Goal: Communication & Community: Answer question/provide support

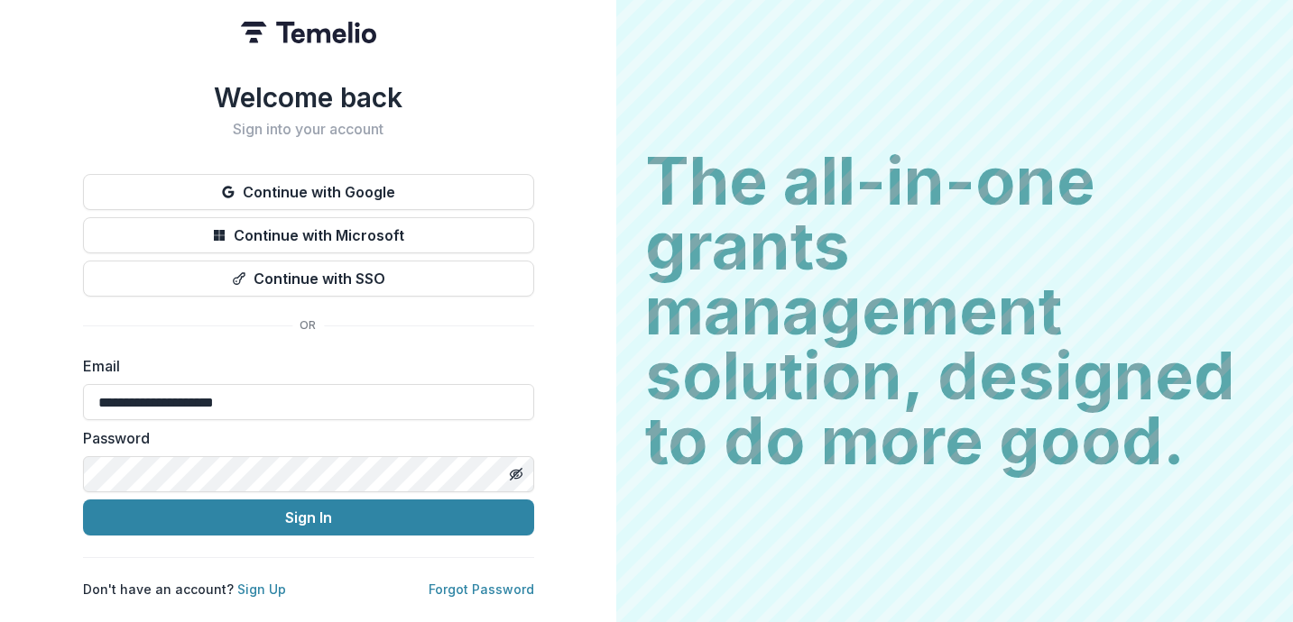
click at [233, 516] on button "Sign In" at bounding box center [308, 518] width 451 height 36
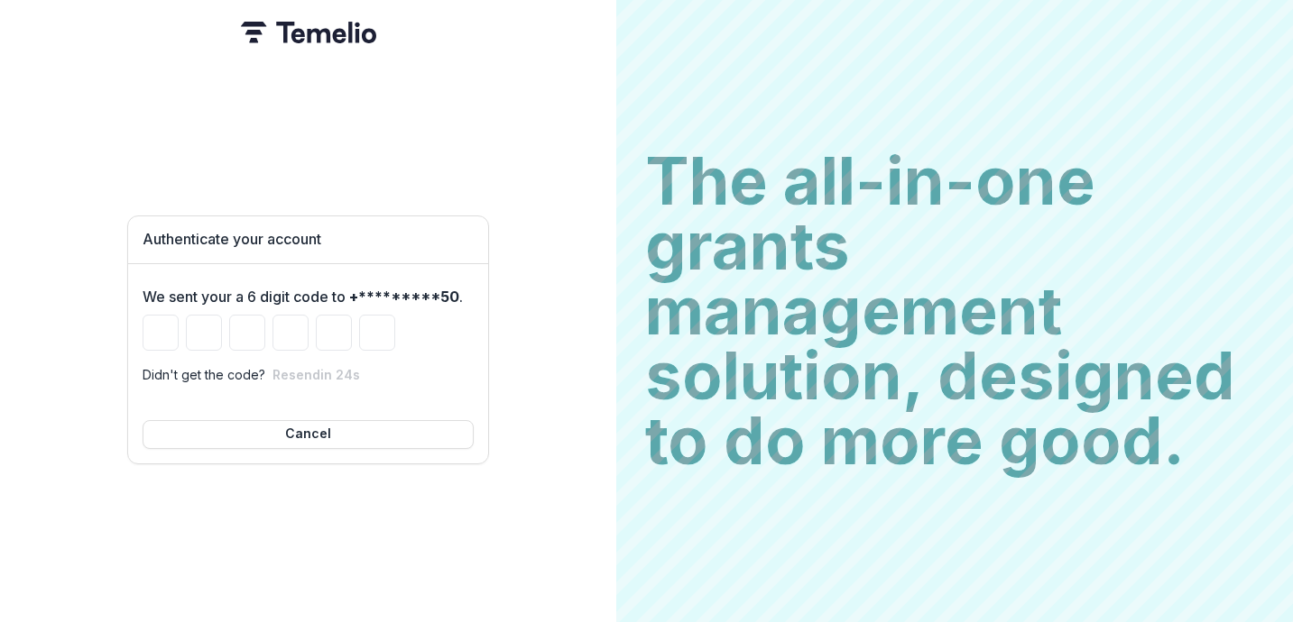
type input "*"
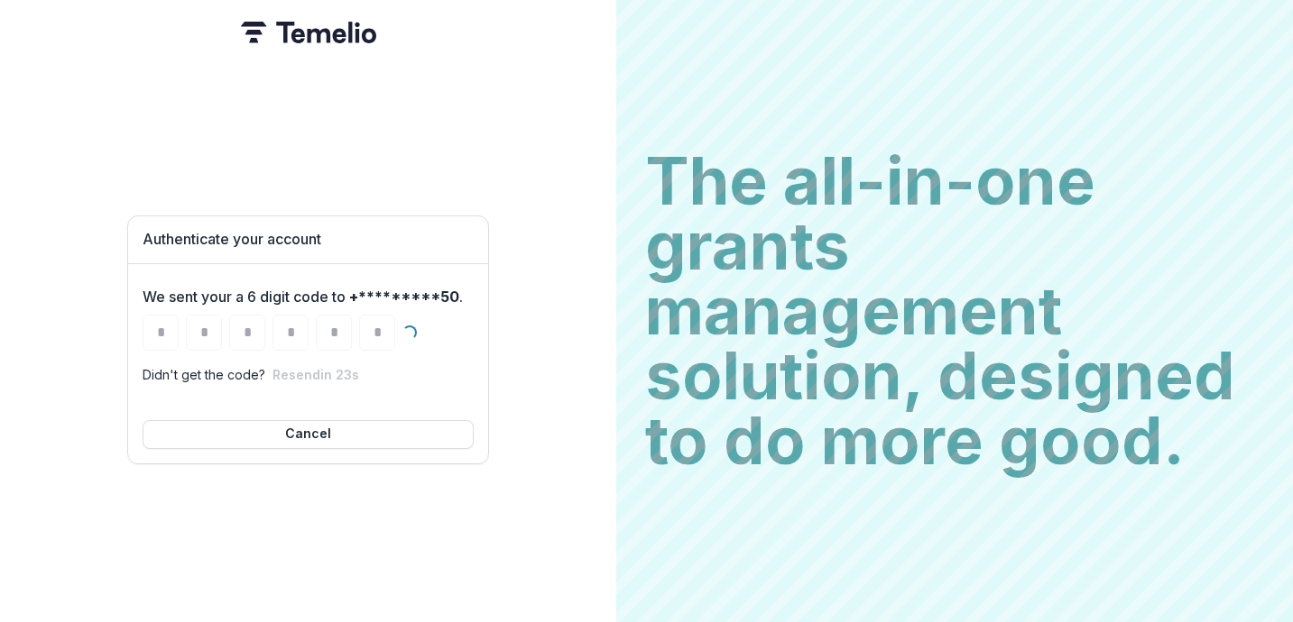
type input "*"
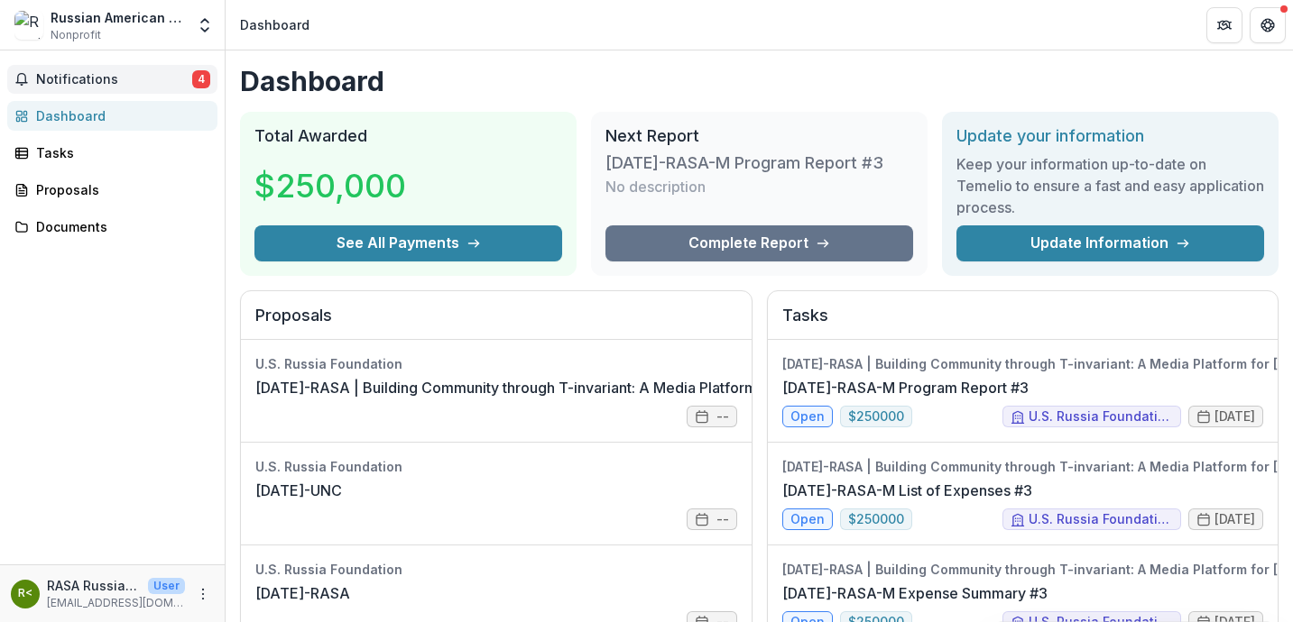
click at [106, 82] on span "Notifications" at bounding box center [114, 79] width 156 height 15
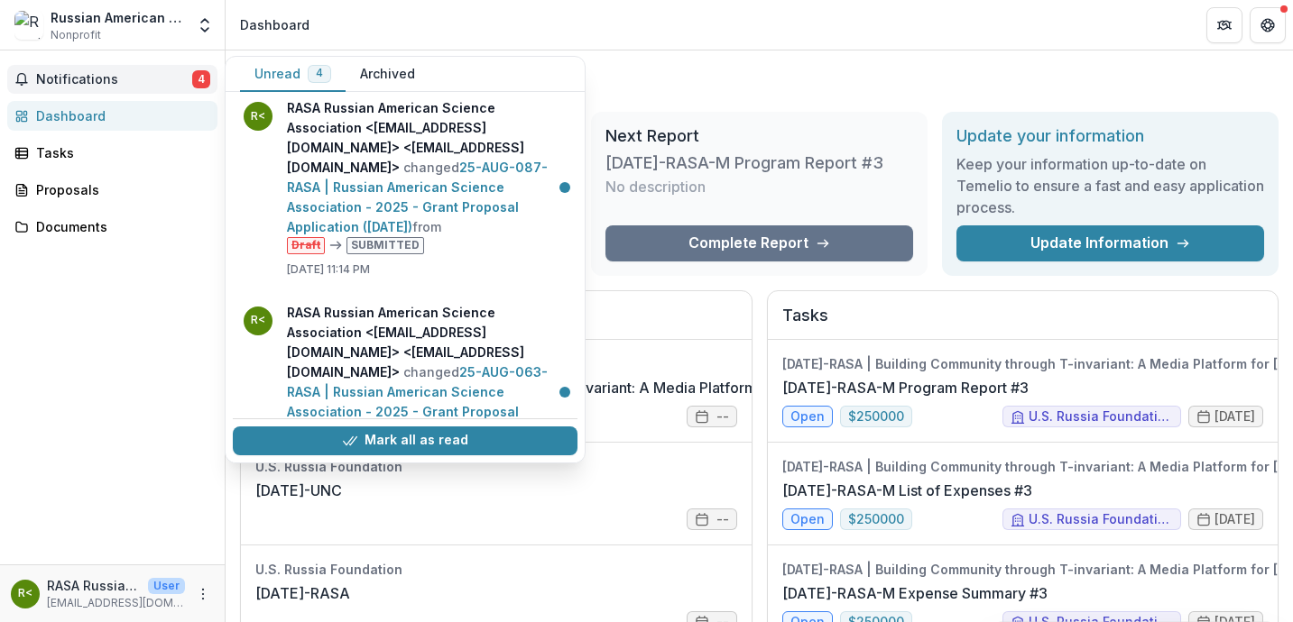
scroll to position [252, 0]
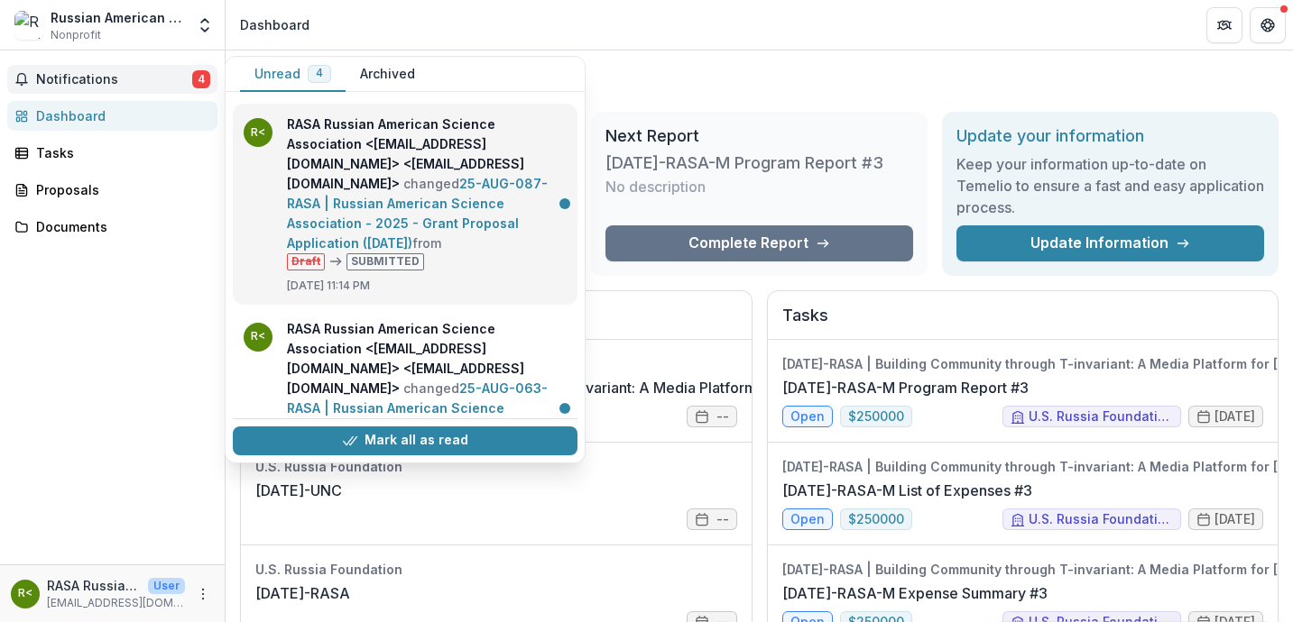
click at [405, 187] on link "25-AUG-087-RASA | Russian American Science Association - 2025 - Grant Proposal …" at bounding box center [417, 213] width 261 height 75
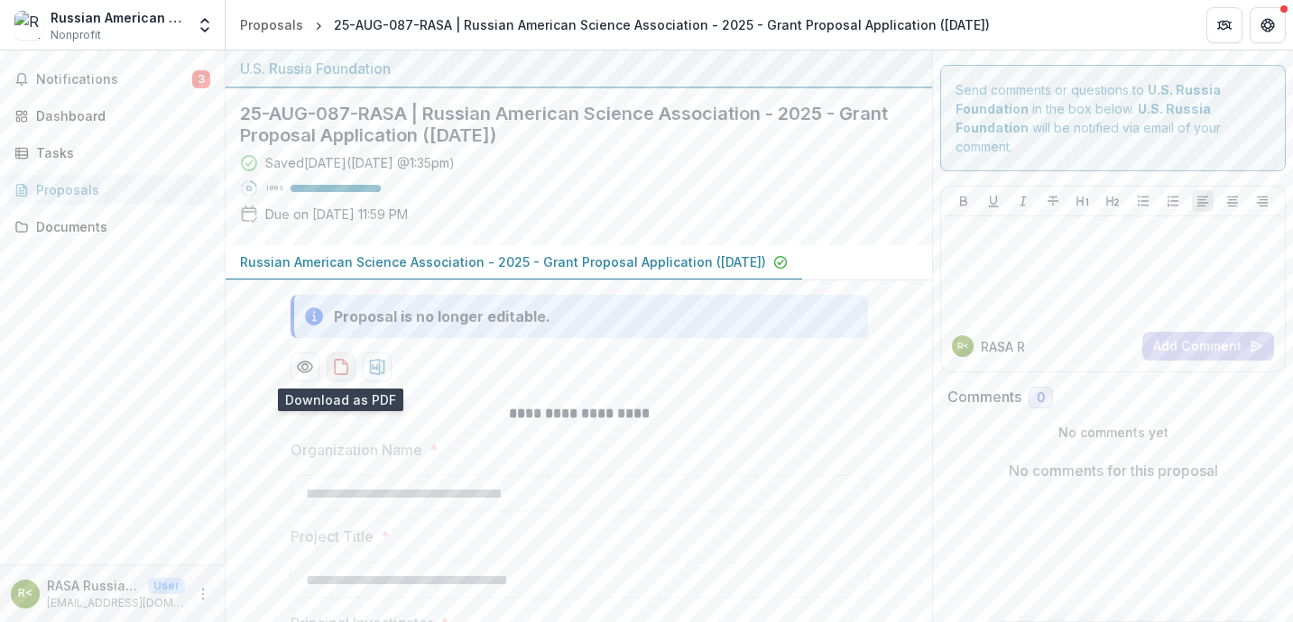
click at [334, 369] on icon "download-proposal" at bounding box center [341, 367] width 18 height 18
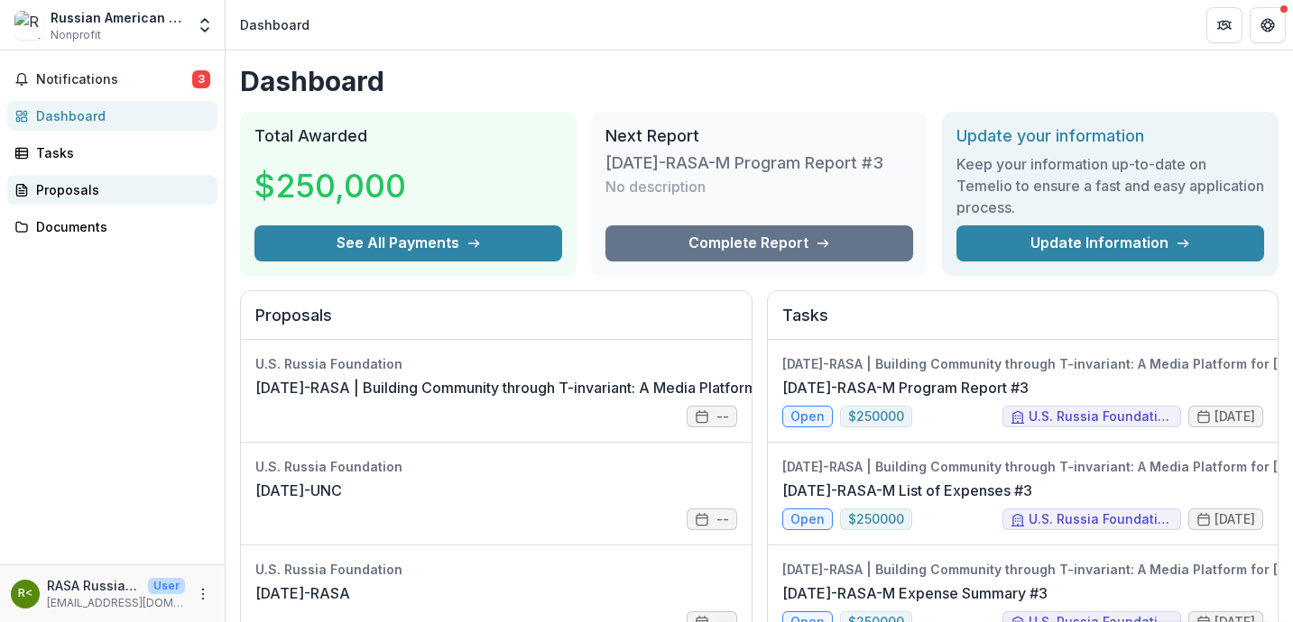
click at [77, 189] on div "Proposals" at bounding box center [119, 189] width 167 height 19
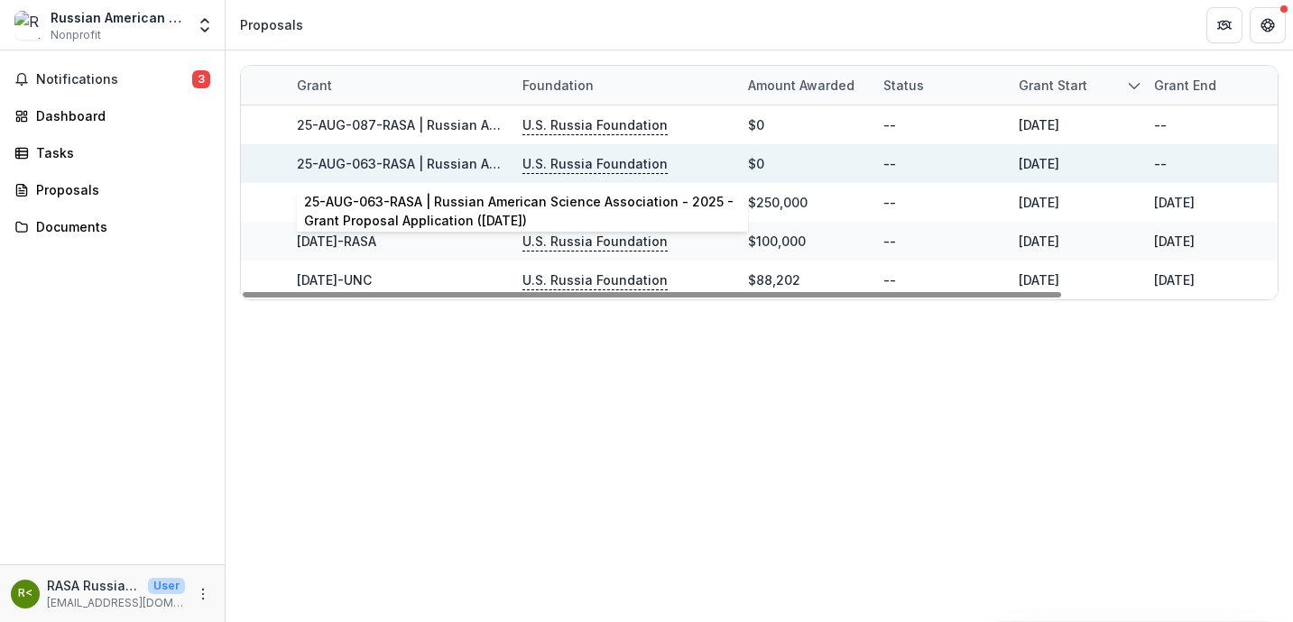
click at [358, 162] on link "25-AUG-063-RASA | Russian American Science Association - 2025 - Grant Proposal …" at bounding box center [625, 163] width 656 height 15
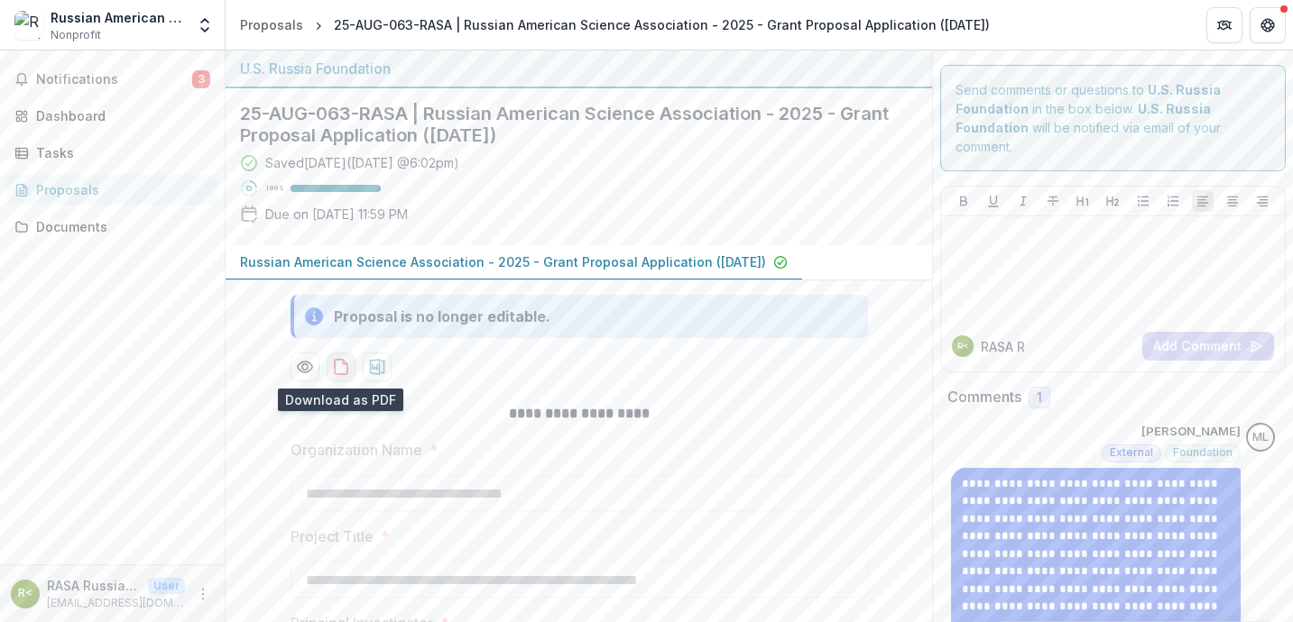
click at [332, 366] on icon "download-proposal" at bounding box center [341, 367] width 18 height 18
click at [102, 82] on span "Notifications" at bounding box center [114, 79] width 156 height 15
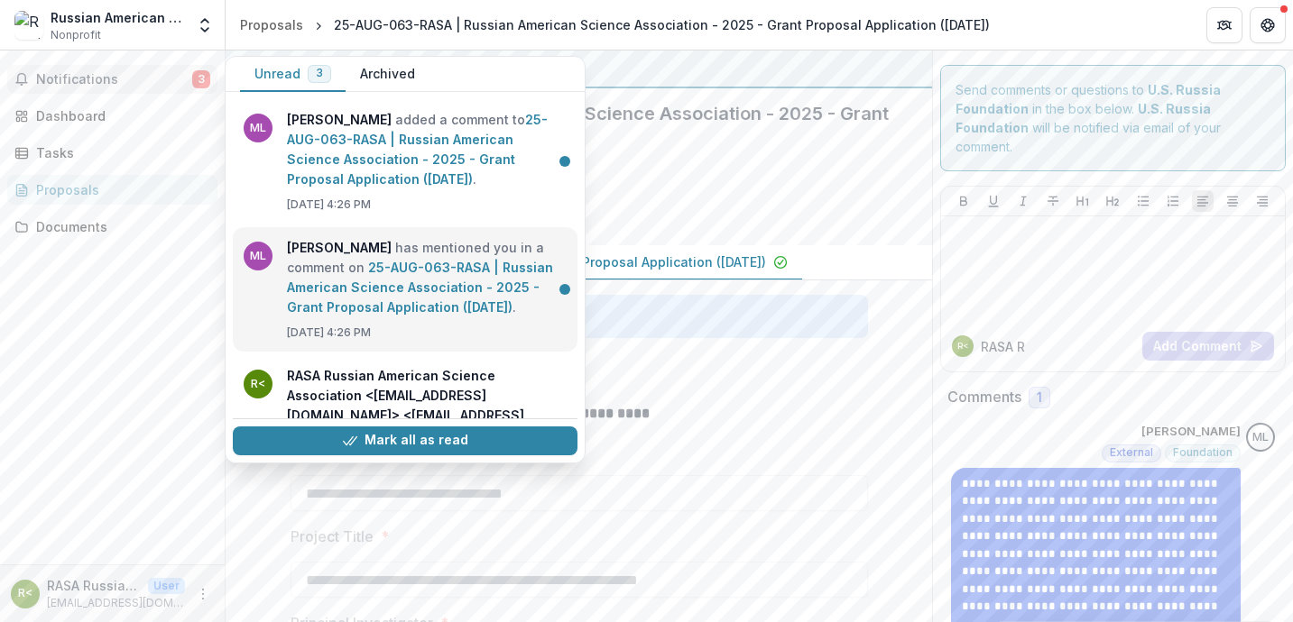
click at [411, 279] on link "25-AUG-063-RASA | Russian American Science Association - 2025 - Grant Proposal …" at bounding box center [420, 287] width 266 height 55
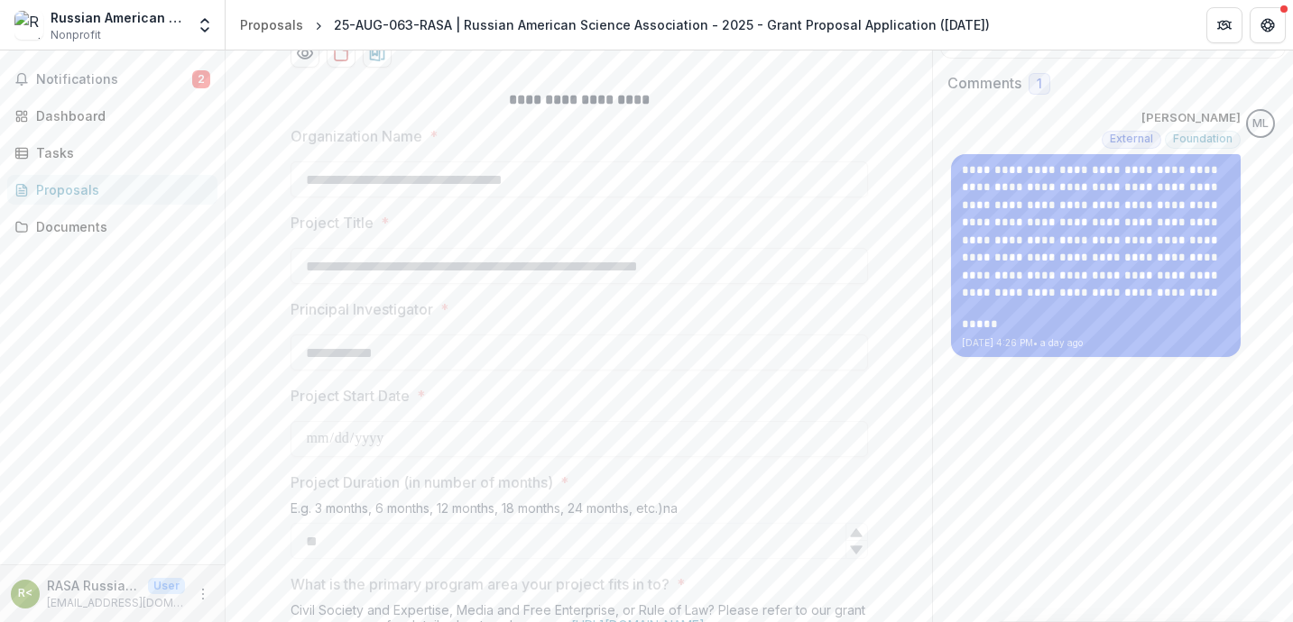
scroll to position [307, 0]
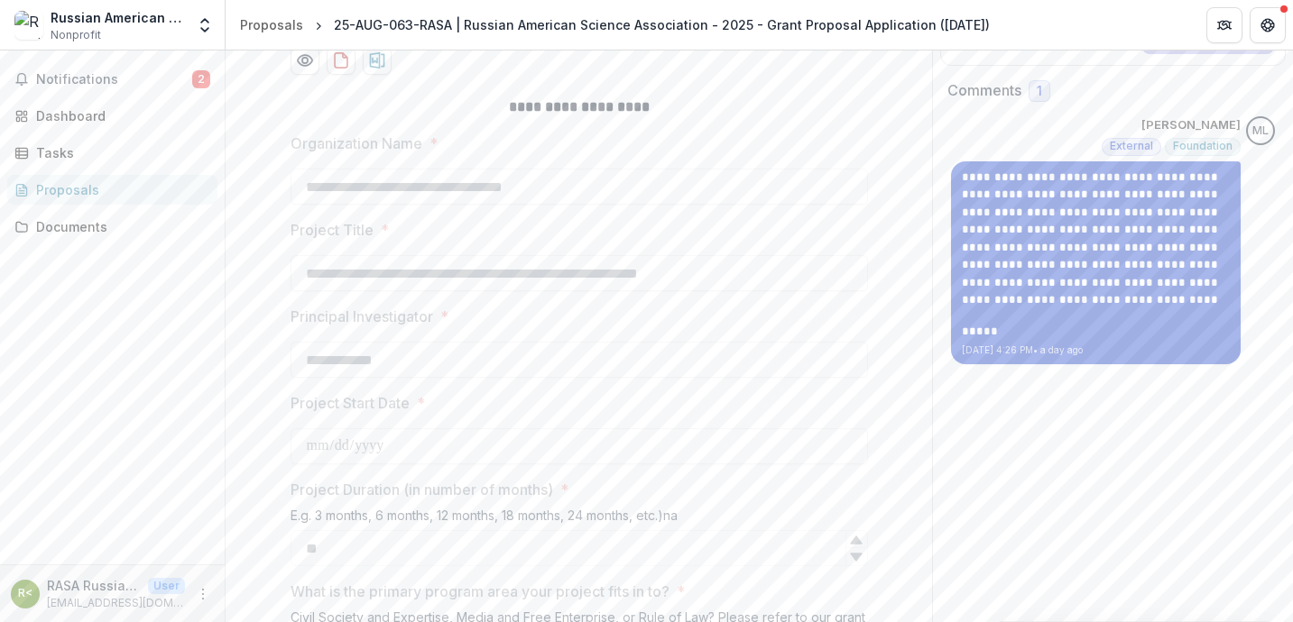
click at [986, 312] on p "**********" at bounding box center [1096, 246] width 268 height 154
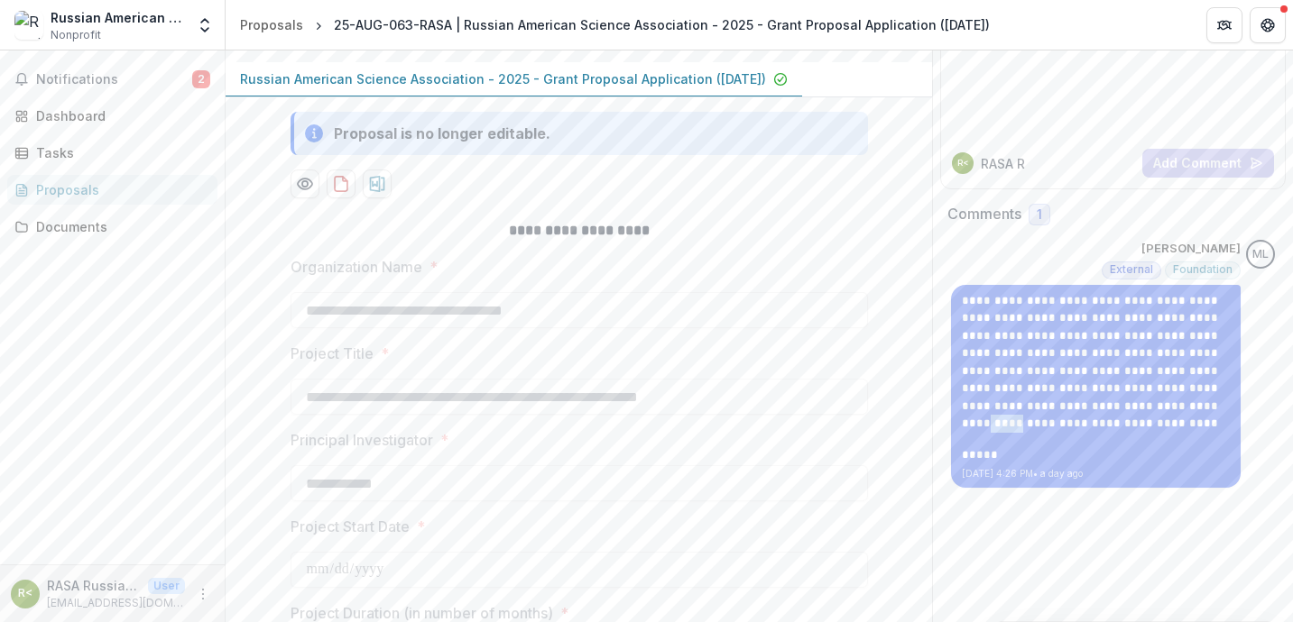
scroll to position [182, 0]
click at [1000, 165] on p "RASA R" at bounding box center [1003, 164] width 44 height 19
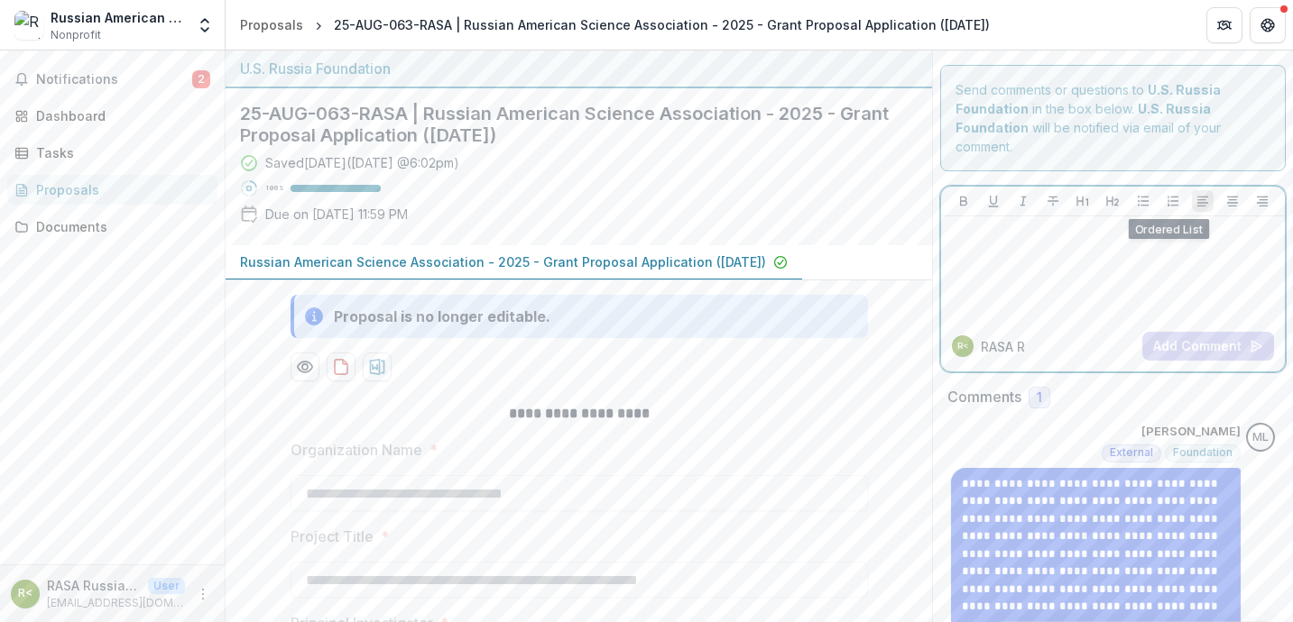
click at [994, 241] on p at bounding box center [1112, 234] width 329 height 20
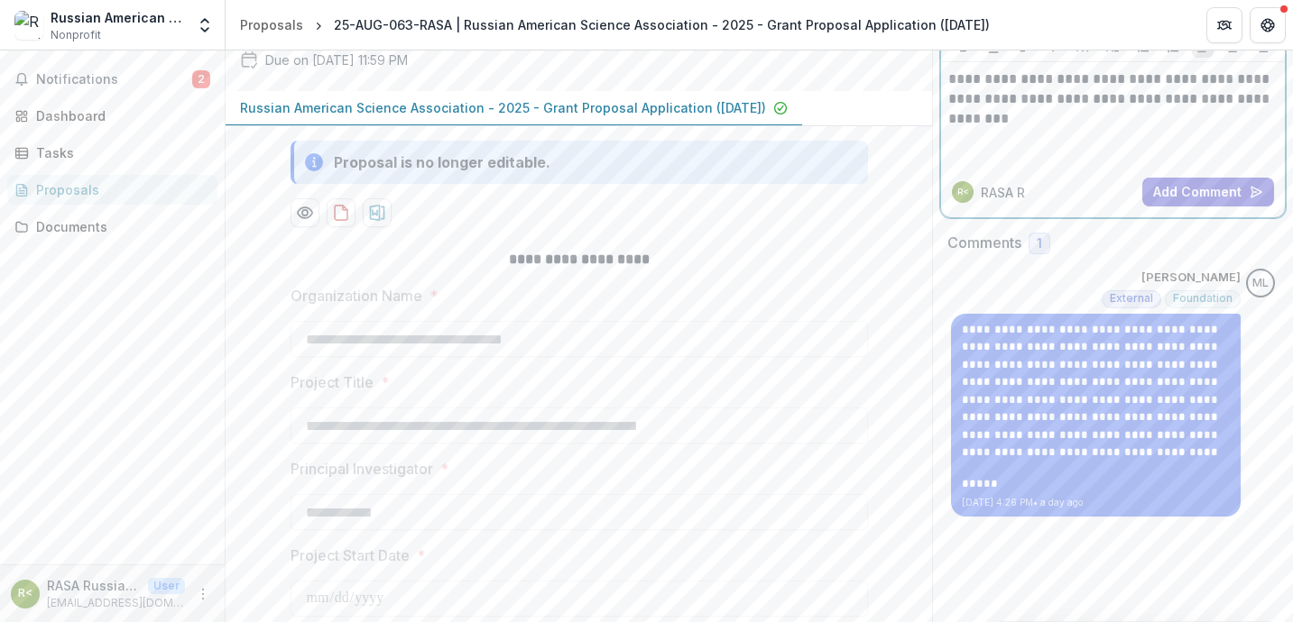
scroll to position [157, 0]
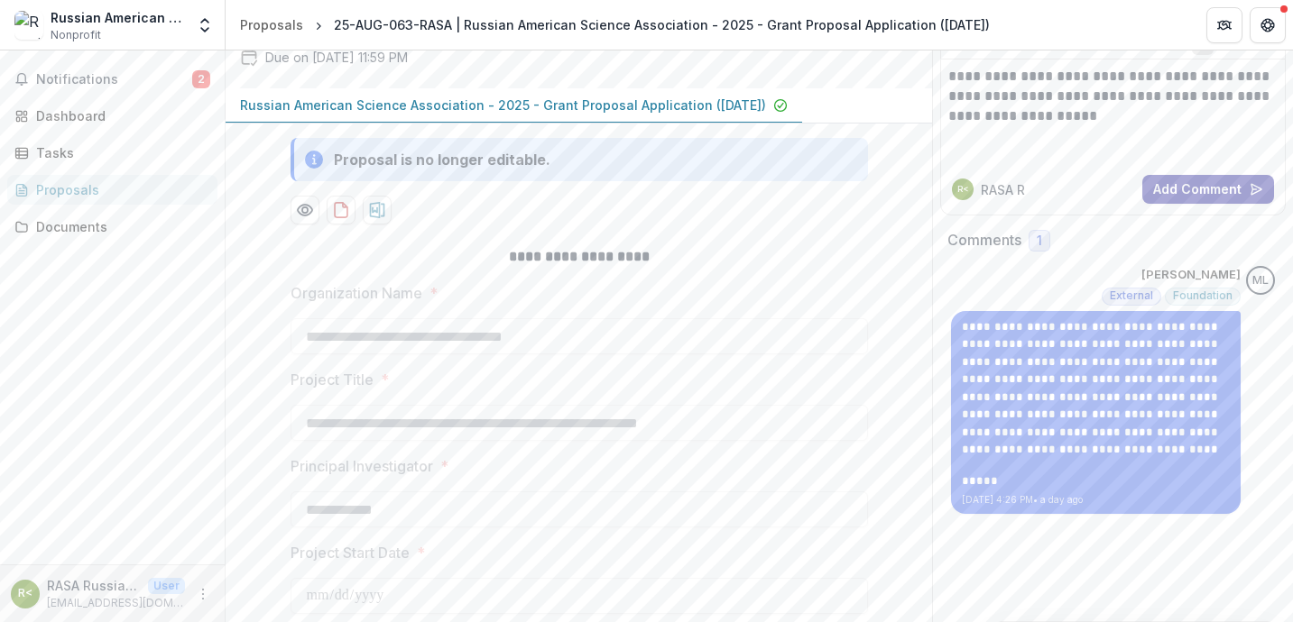
click at [1179, 180] on button "Add Comment" at bounding box center [1208, 189] width 132 height 29
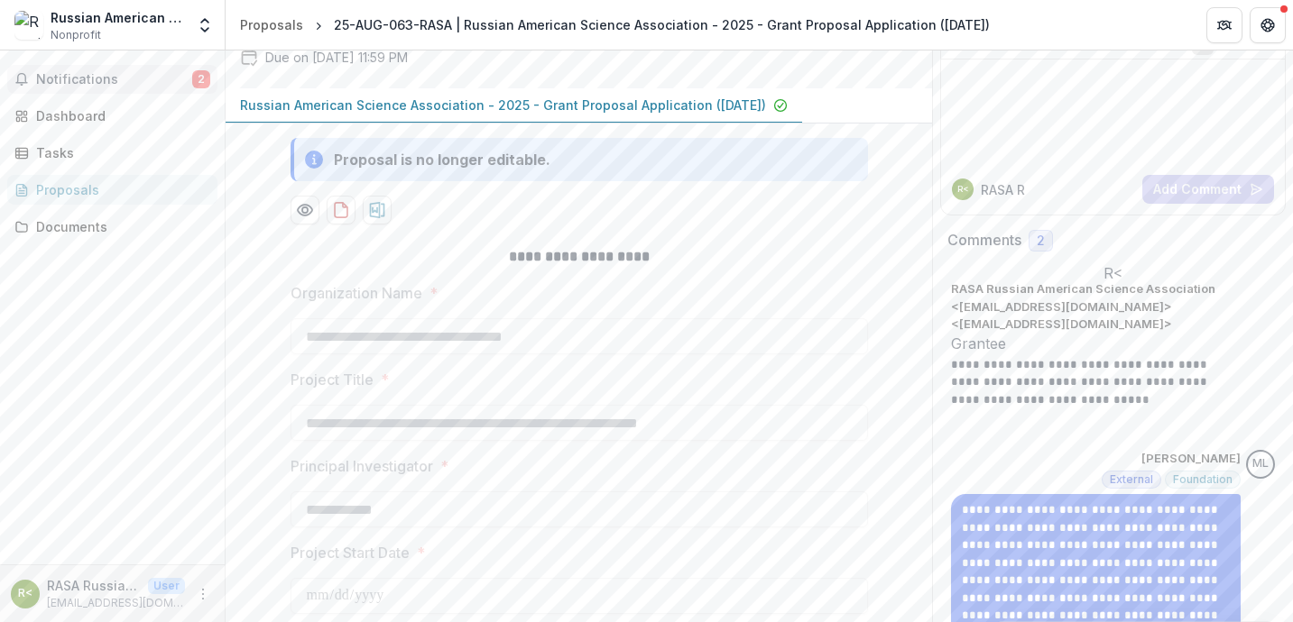
click at [118, 80] on span "Notifications" at bounding box center [114, 79] width 156 height 15
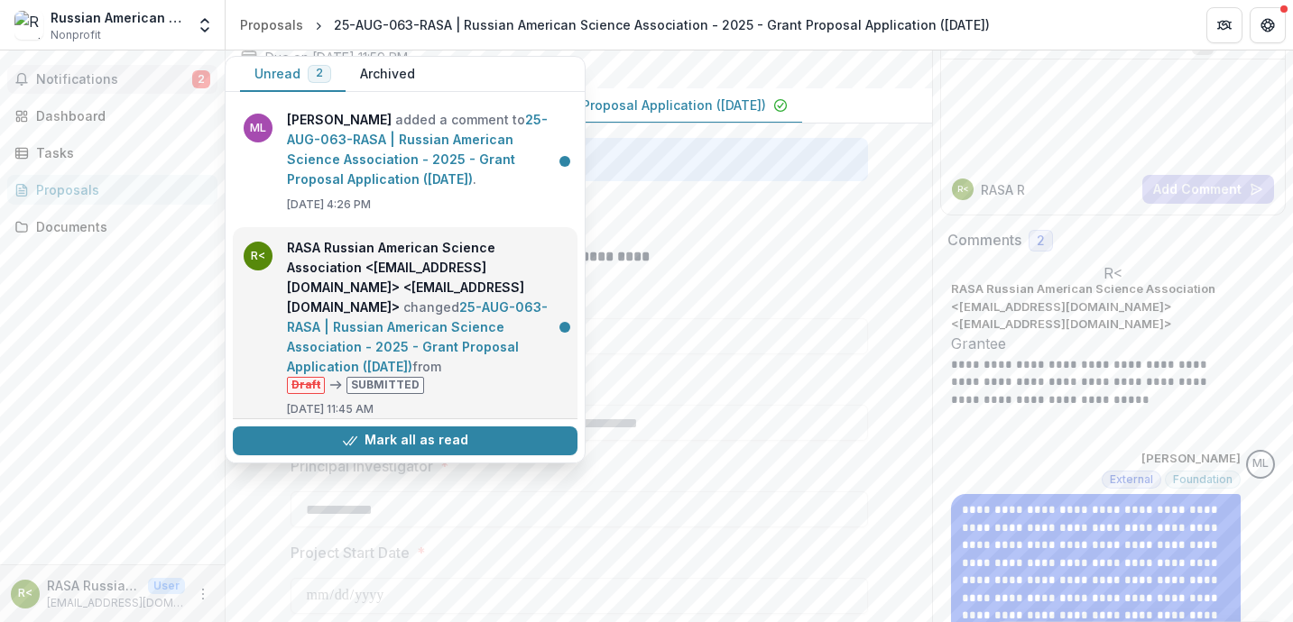
click at [376, 336] on link "25-AUG-063-RASA | Russian American Science Association - 2025 - Grant Proposal …" at bounding box center [417, 336] width 261 height 75
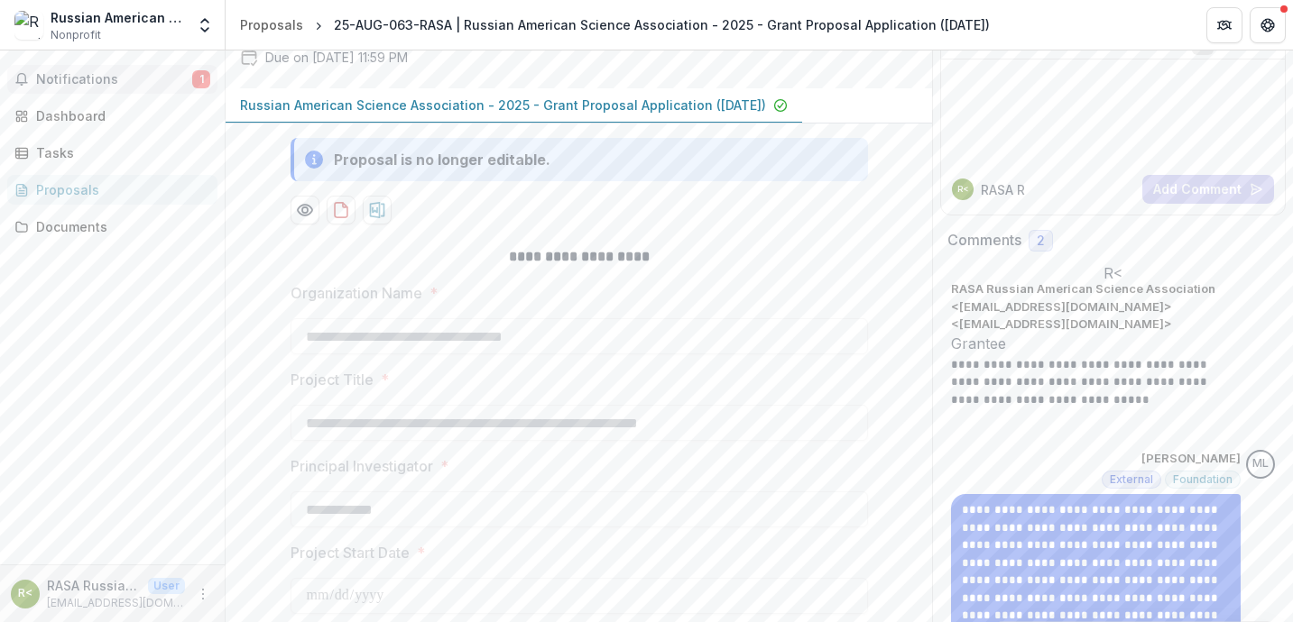
click at [60, 74] on span "Notifications" at bounding box center [114, 79] width 156 height 15
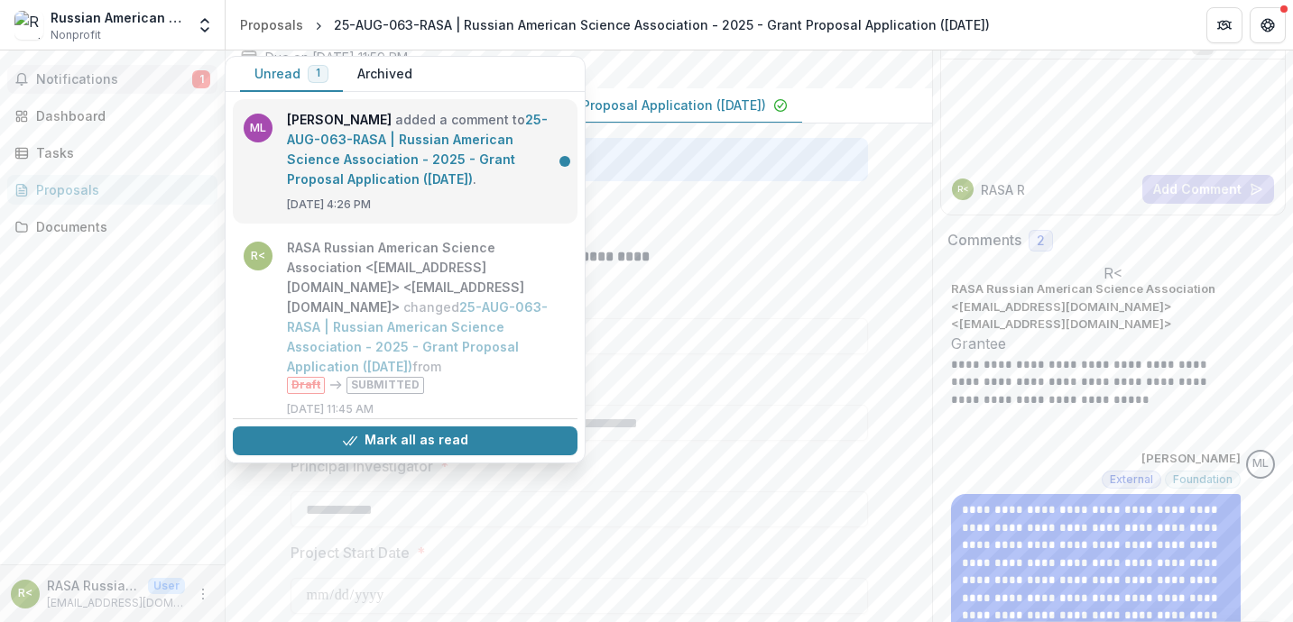
click at [304, 159] on link "25-AUG-063-RASA | Russian American Science Association - 2025 - Grant Proposal …" at bounding box center [417, 149] width 261 height 75
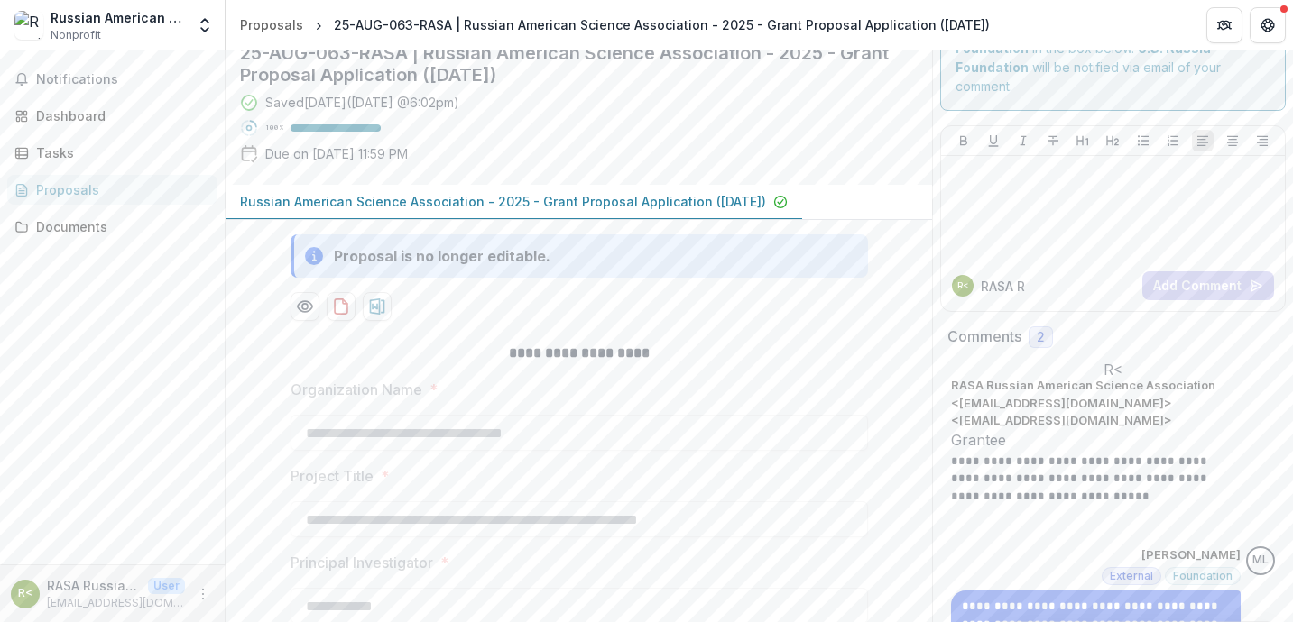
scroll to position [49, 0]
